Goal: Navigation & Orientation: Find specific page/section

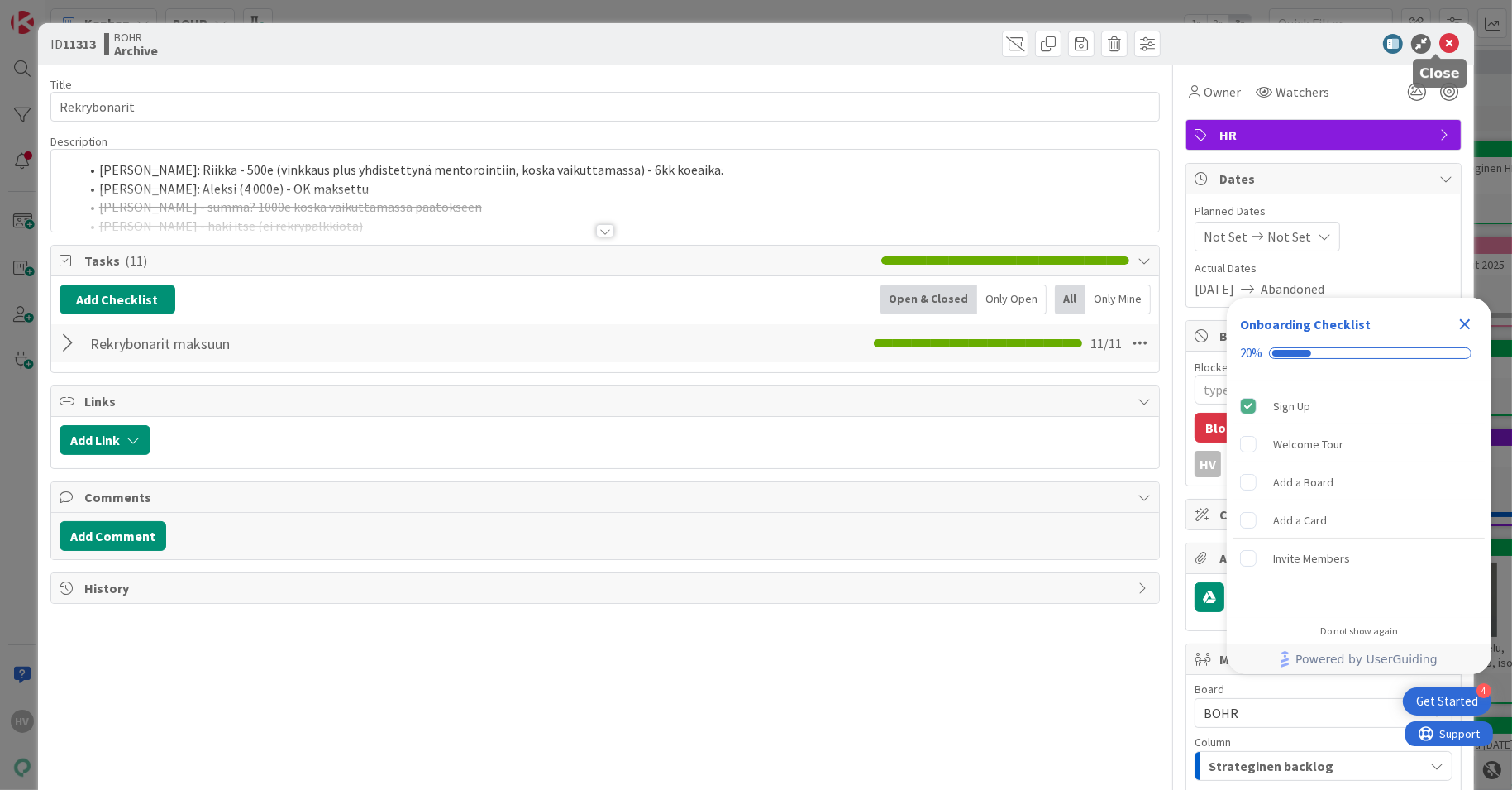
click at [1440, 37] on icon at bounding box center [1450, 44] width 20 height 20
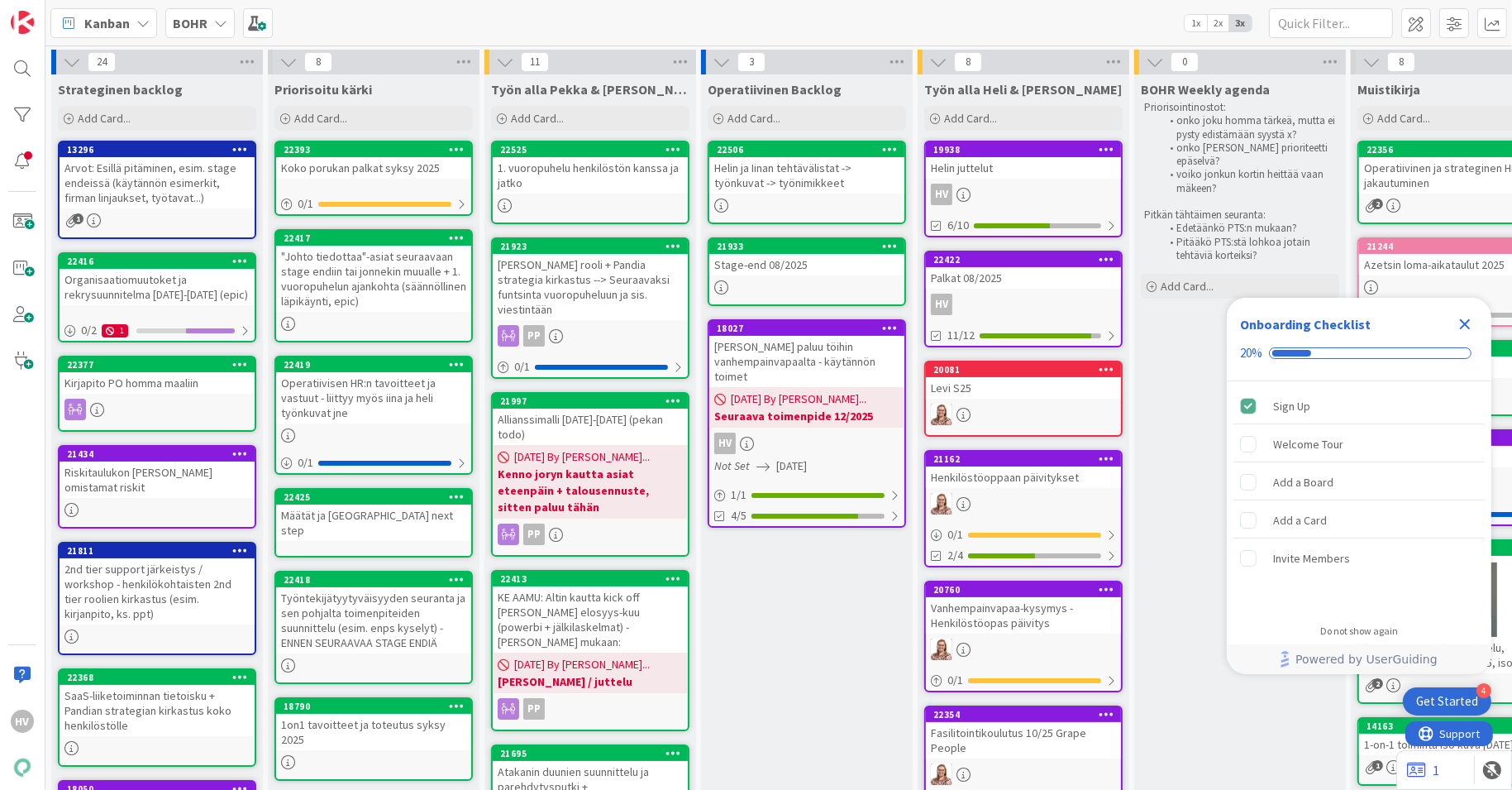
click at [390, 380] on div "Operatiivisen HR:n tavoitteet ja vastuut - liittyy myös iina ja heli työnkuvat …" at bounding box center [374, 398] width 195 height 51
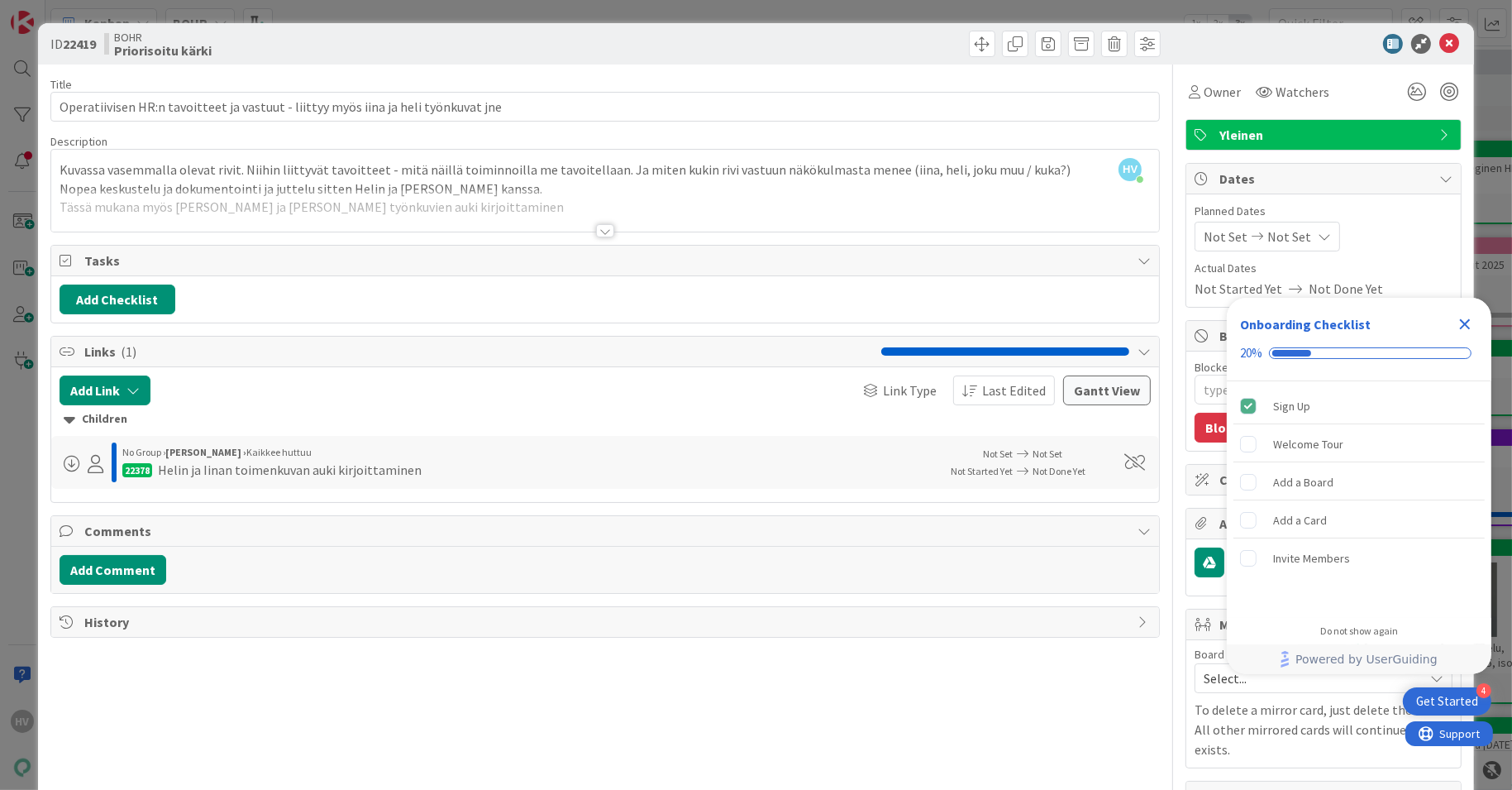
click at [599, 228] on div at bounding box center [606, 231] width 18 height 13
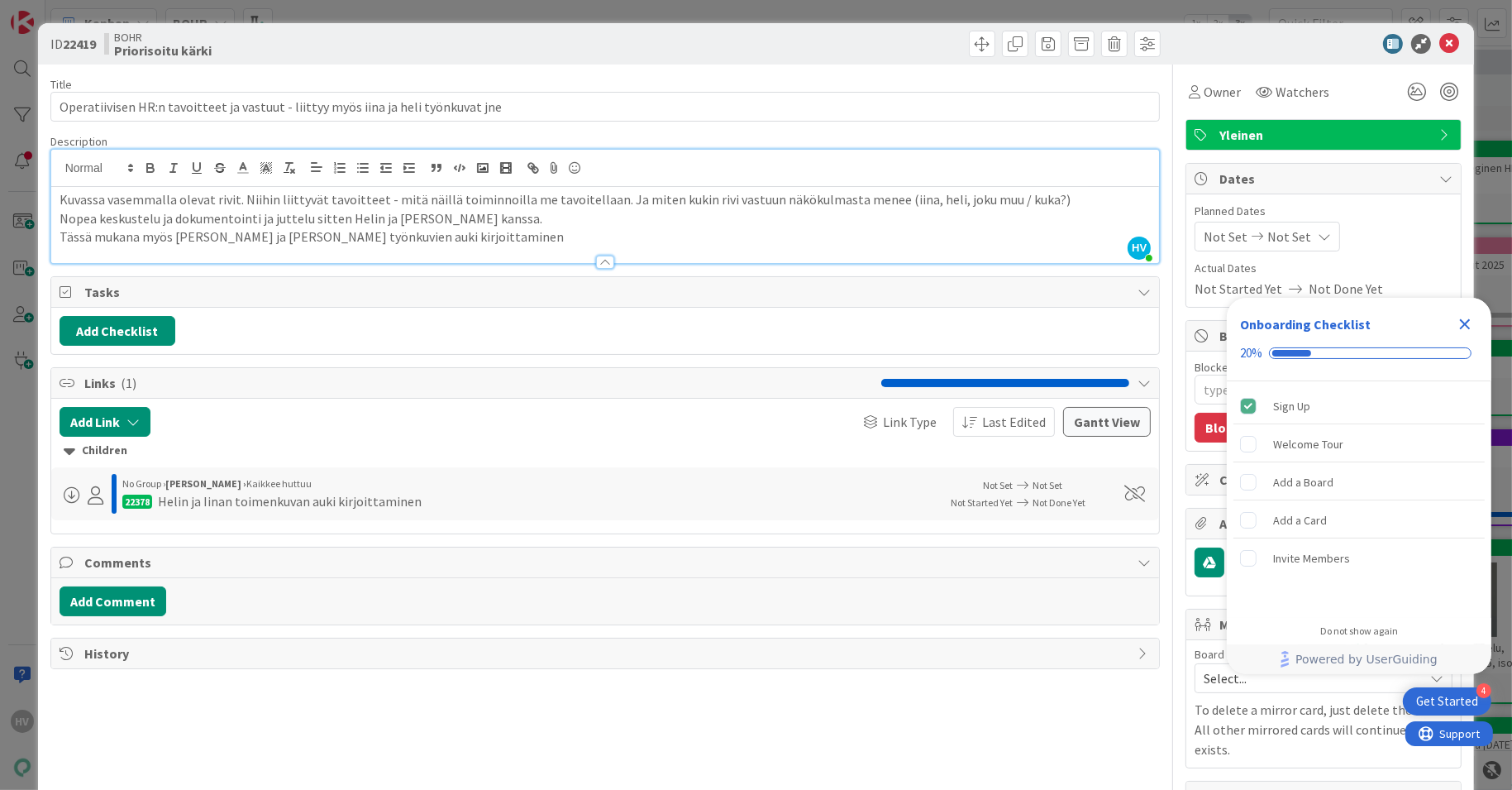
click at [352, 492] on div "Helin ja Iinan toimenkuvan auki kirjoittaminen" at bounding box center [290, 502] width 264 height 20
click at [343, 501] on div "Helin ja Iinan toimenkuvan auki kirjoittaminen" at bounding box center [290, 502] width 264 height 20
click at [1440, 36] on icon at bounding box center [1450, 44] width 20 height 20
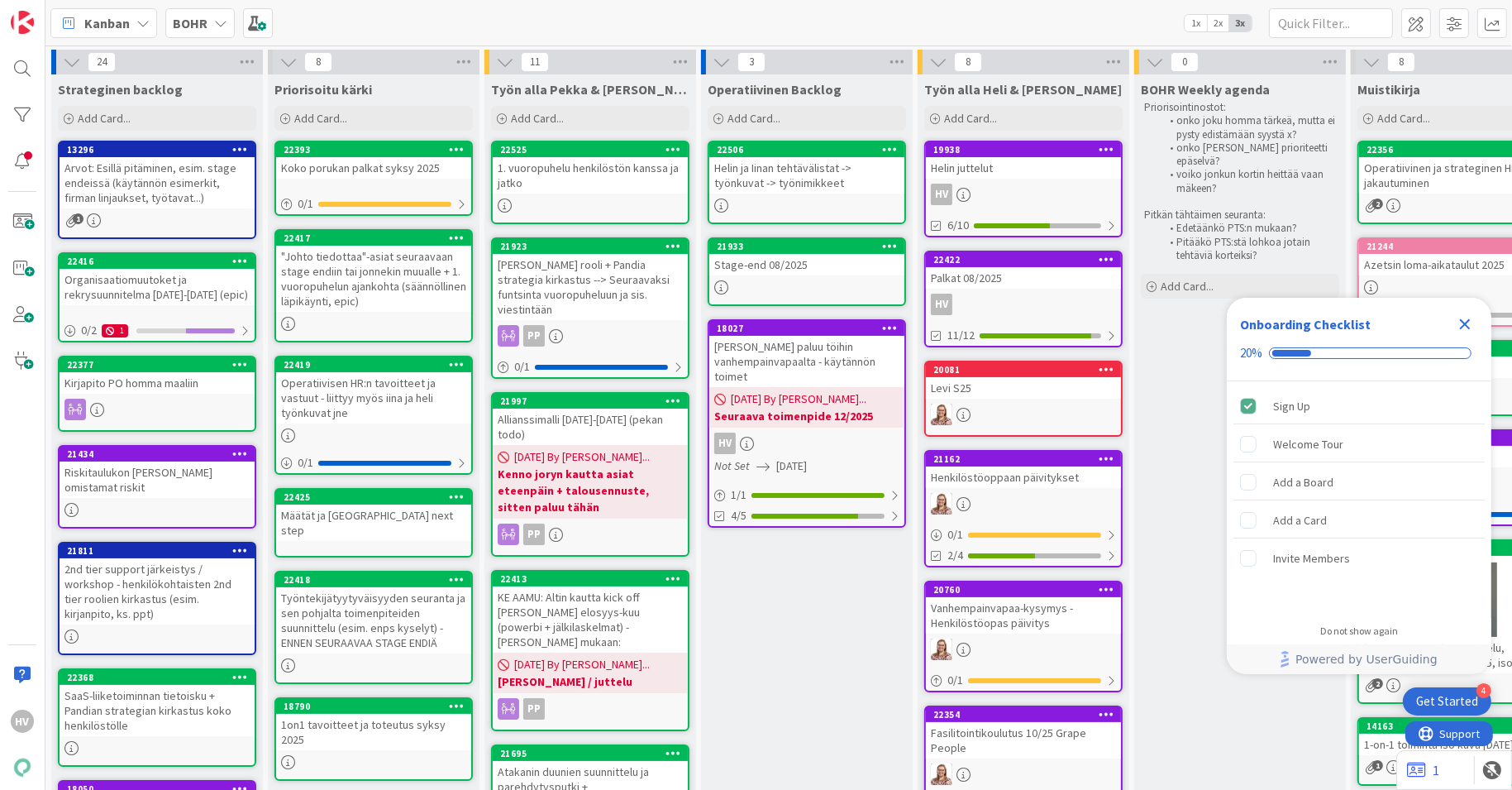
click at [1462, 328] on icon "Close Checklist" at bounding box center [1465, 324] width 11 height 11
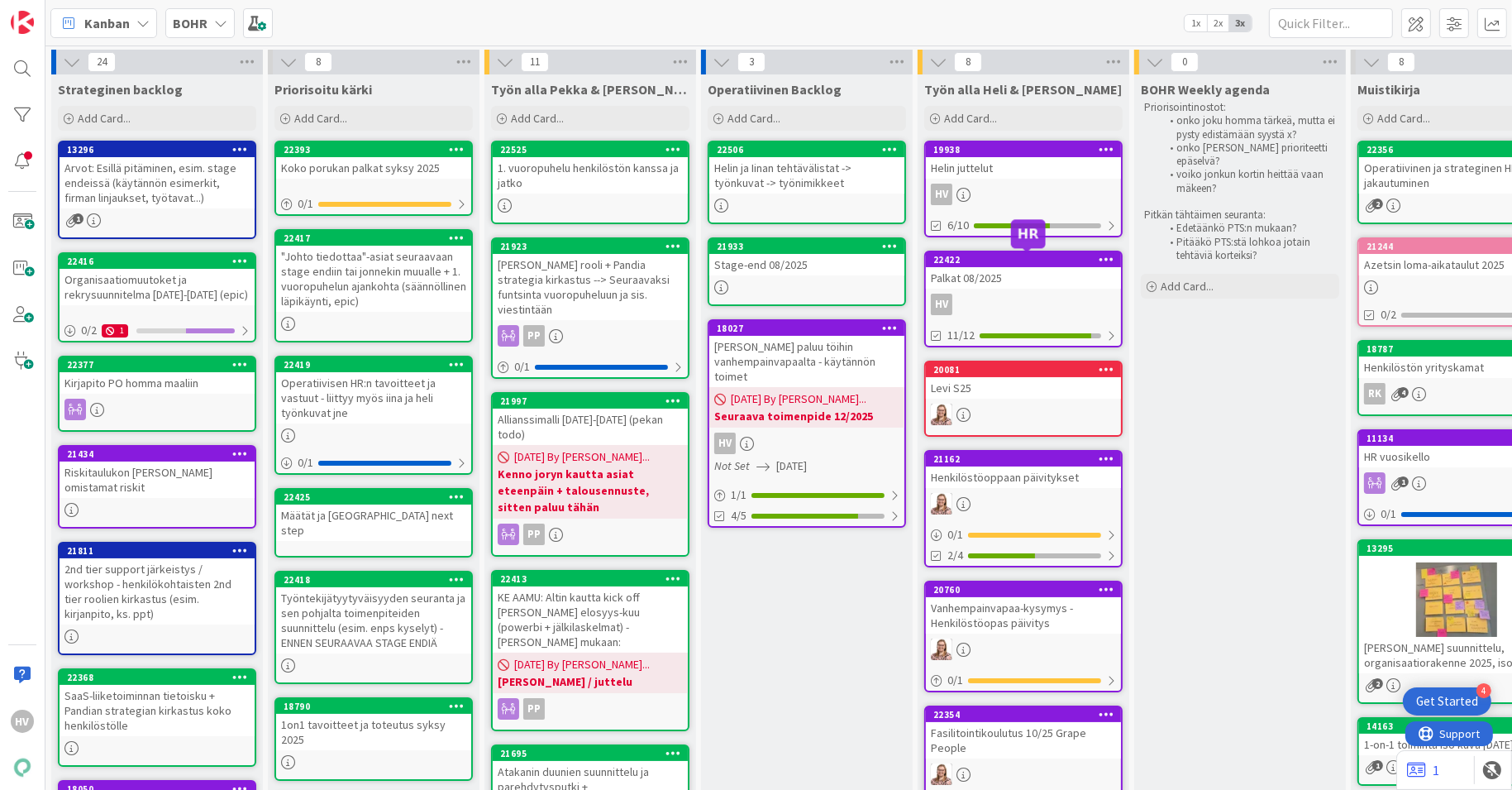
click at [1032, 255] on div "22422" at bounding box center [1026, 260] width 187 height 12
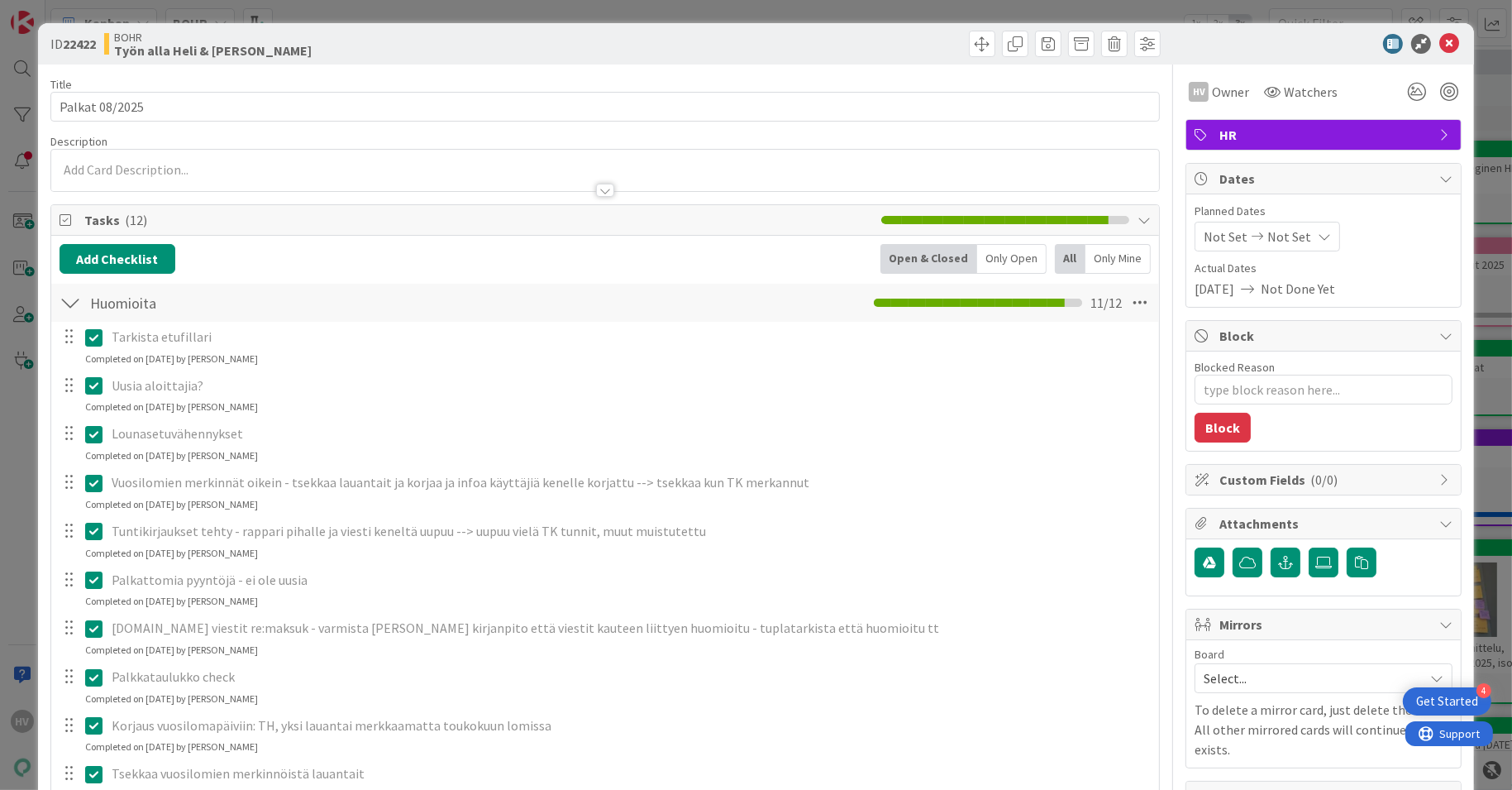
type textarea "x"
click at [1440, 45] on icon at bounding box center [1450, 44] width 20 height 20
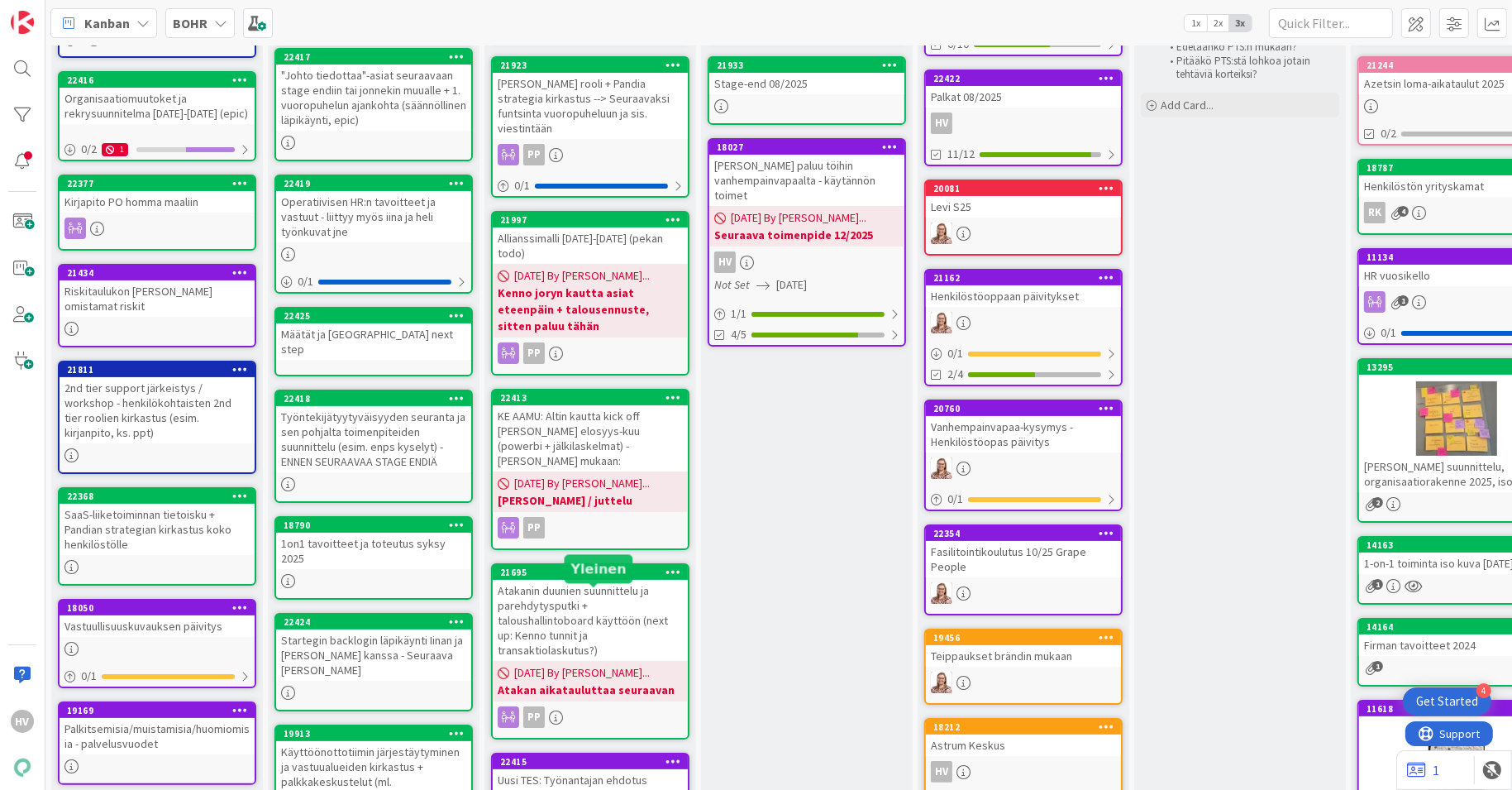
scroll to position [276, 0]
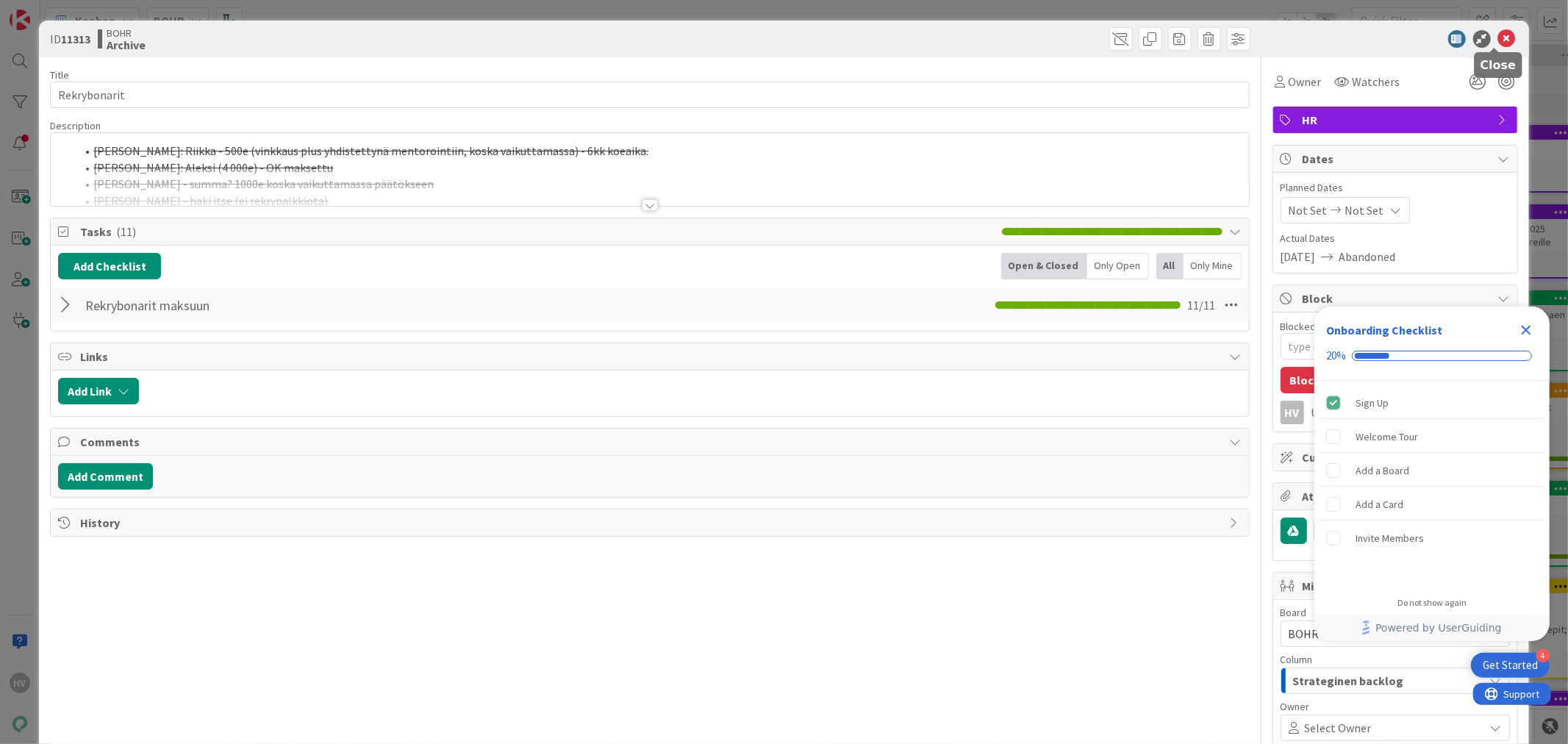
click at [1499, 41] on icon at bounding box center [1507, 39] width 18 height 18
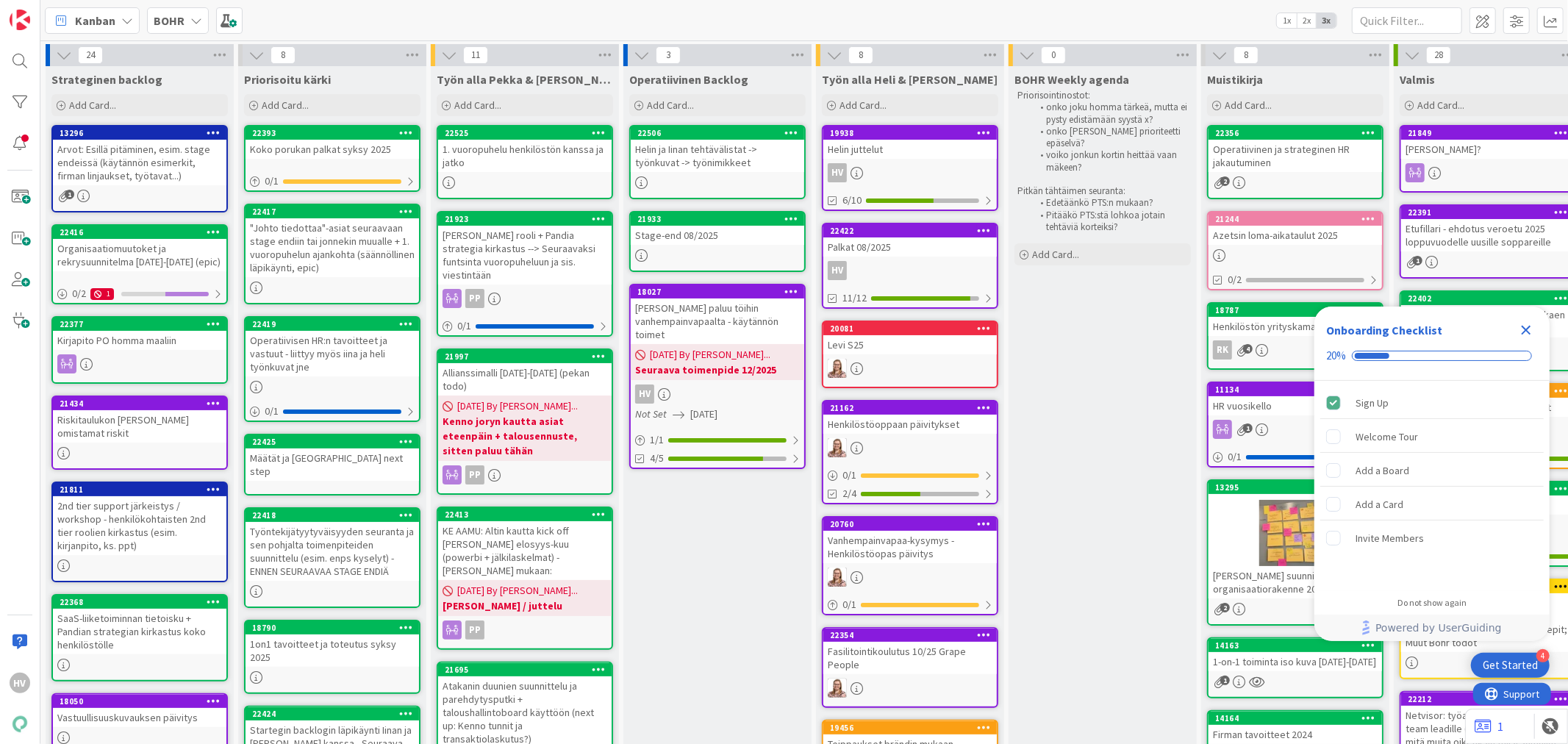
click at [1525, 328] on icon "Close Checklist" at bounding box center [1526, 330] width 10 height 10
